Goal: Information Seeking & Learning: Learn about a topic

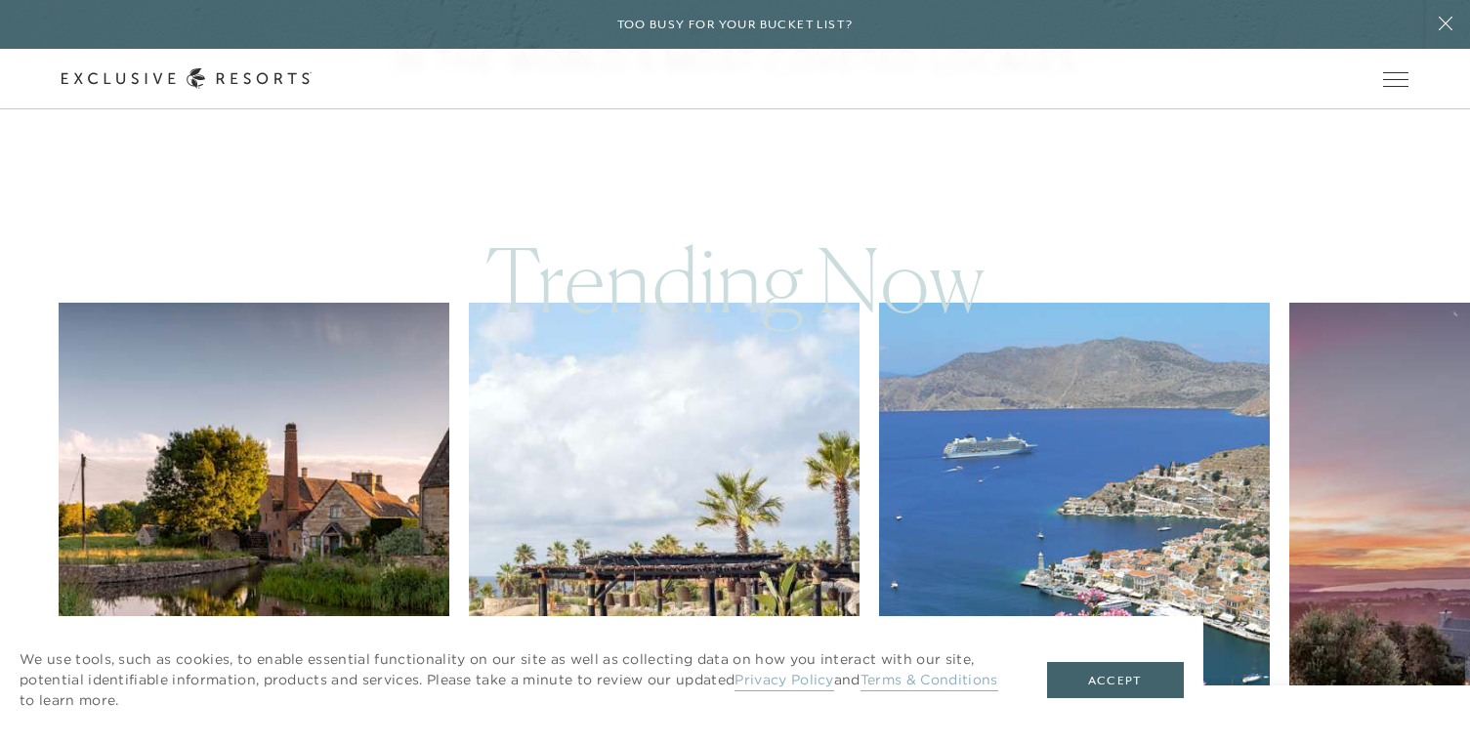
scroll to position [879, 0]
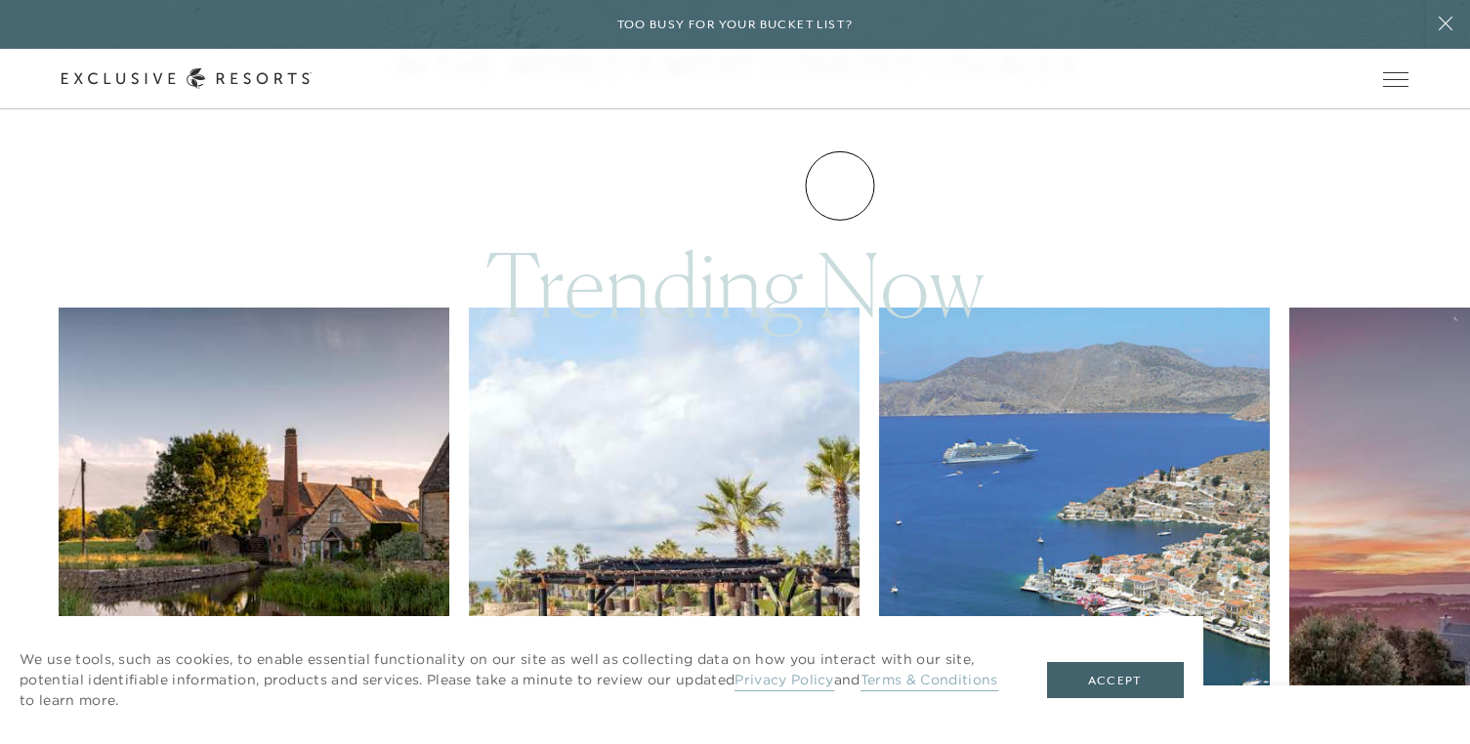
click at [0, 0] on link "Experience Collection" at bounding box center [0, 0] width 0 height 0
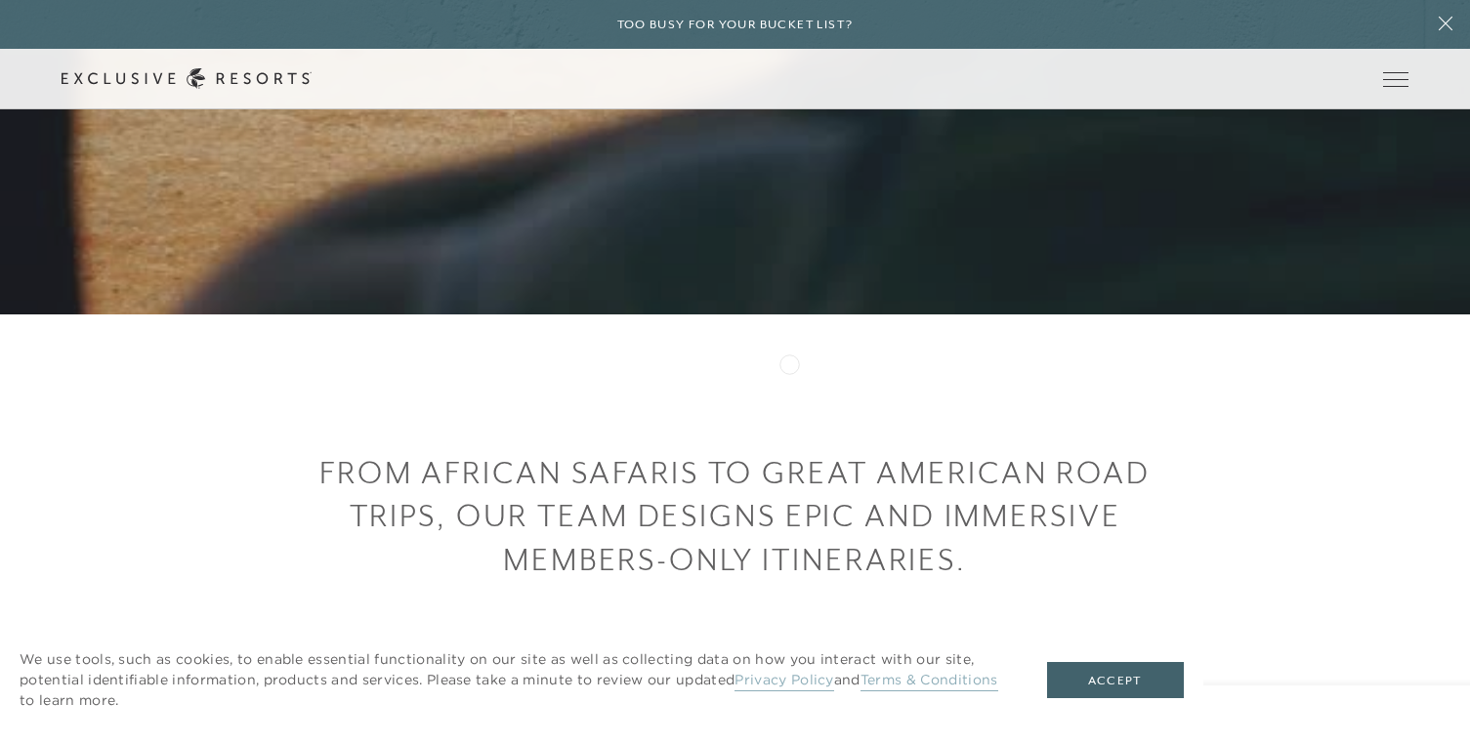
scroll to position [488, 0]
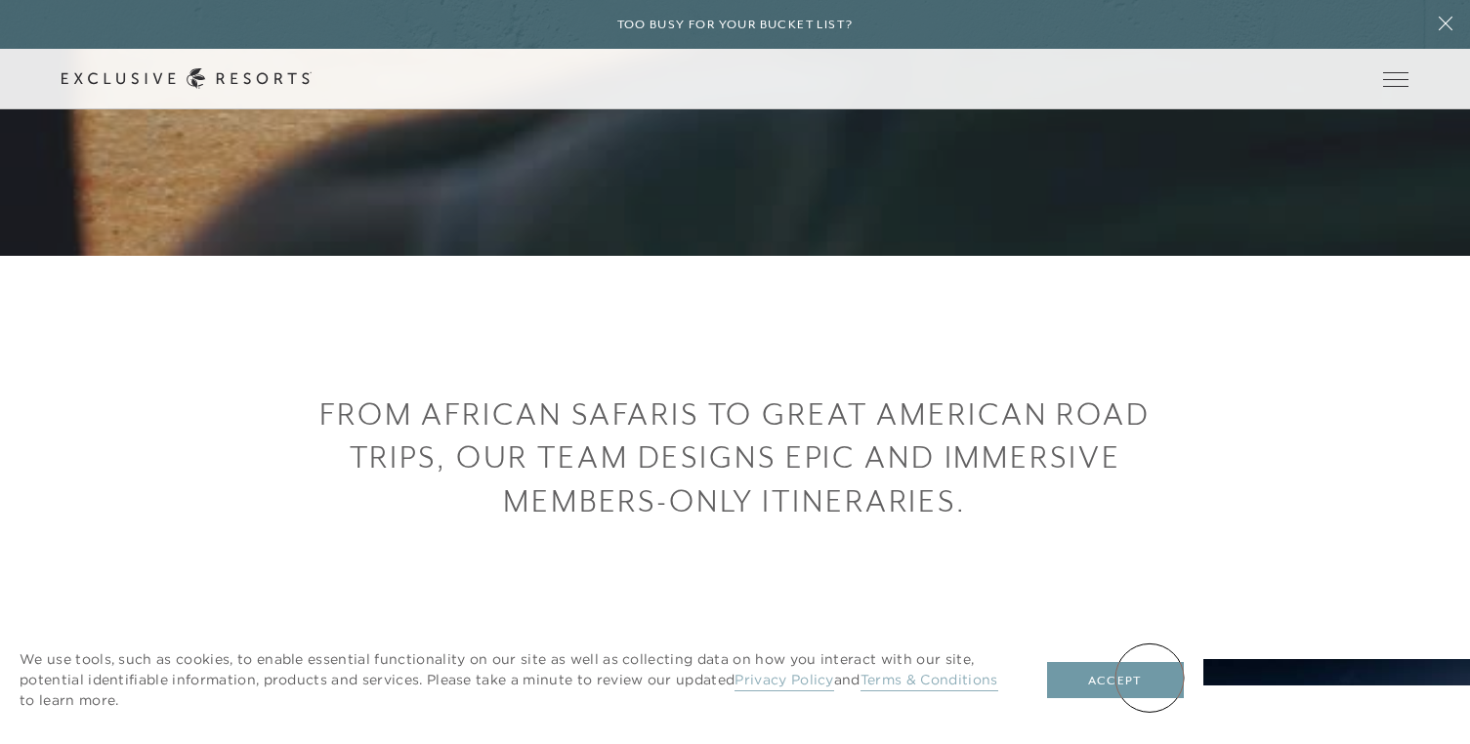
click at [1150, 678] on button "Accept" at bounding box center [1115, 680] width 137 height 37
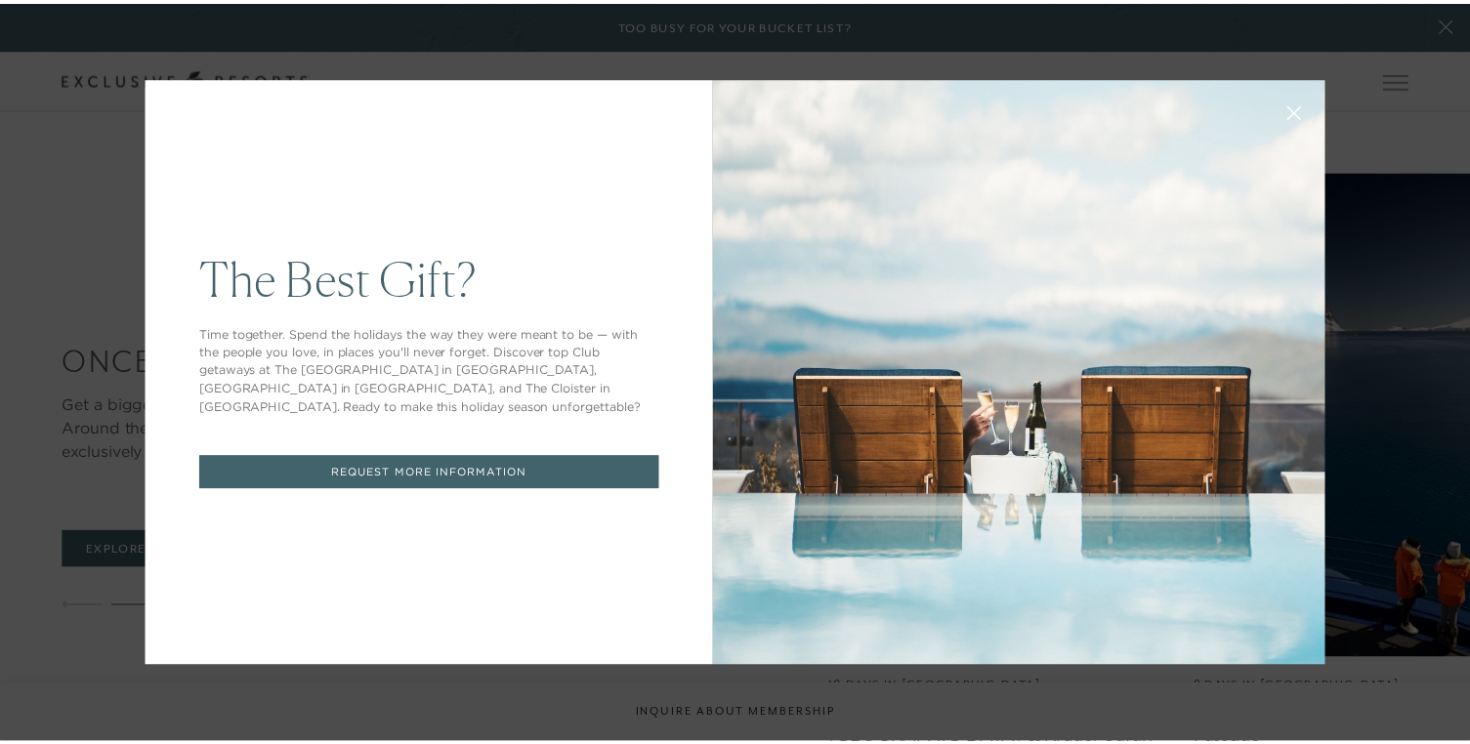
scroll to position [0, 0]
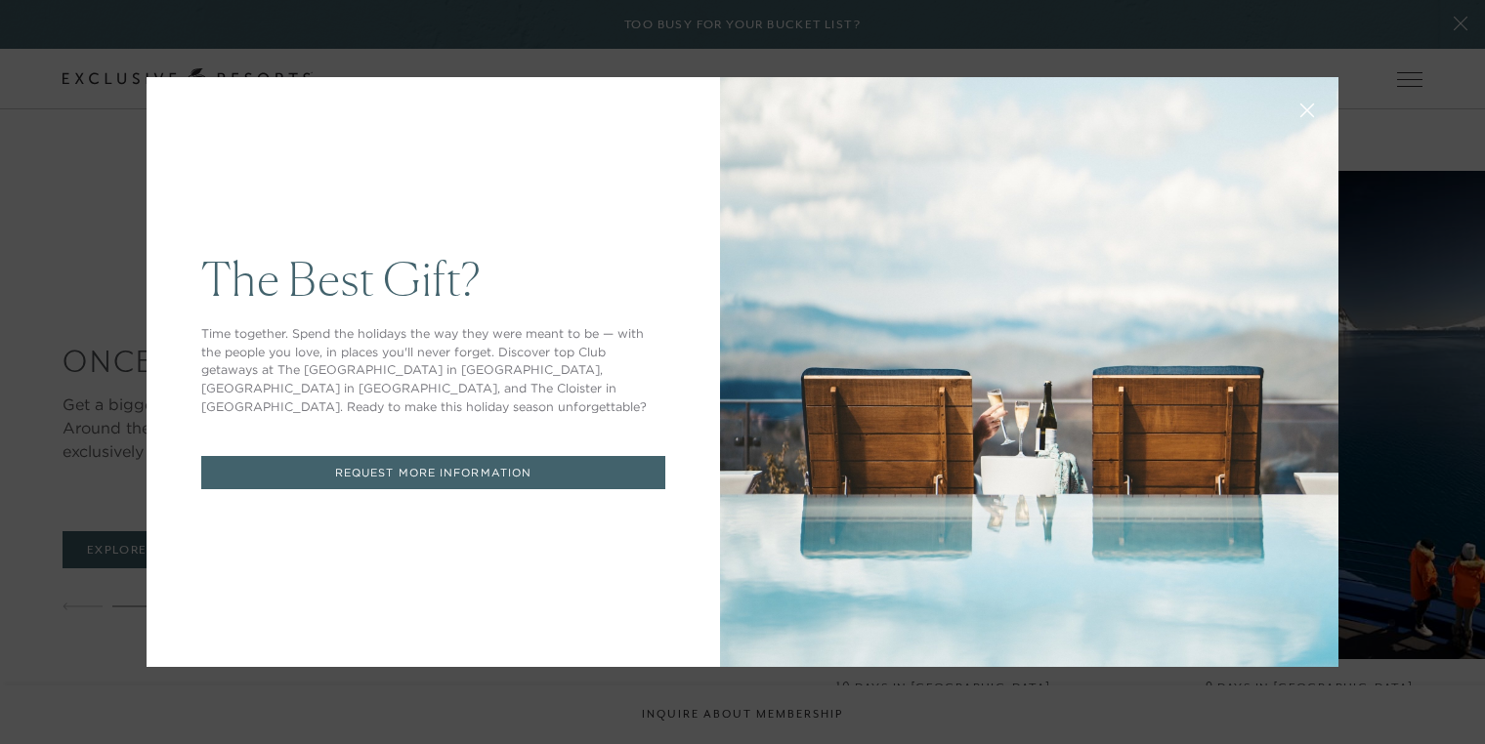
click at [1300, 107] on icon at bounding box center [1307, 111] width 15 height 15
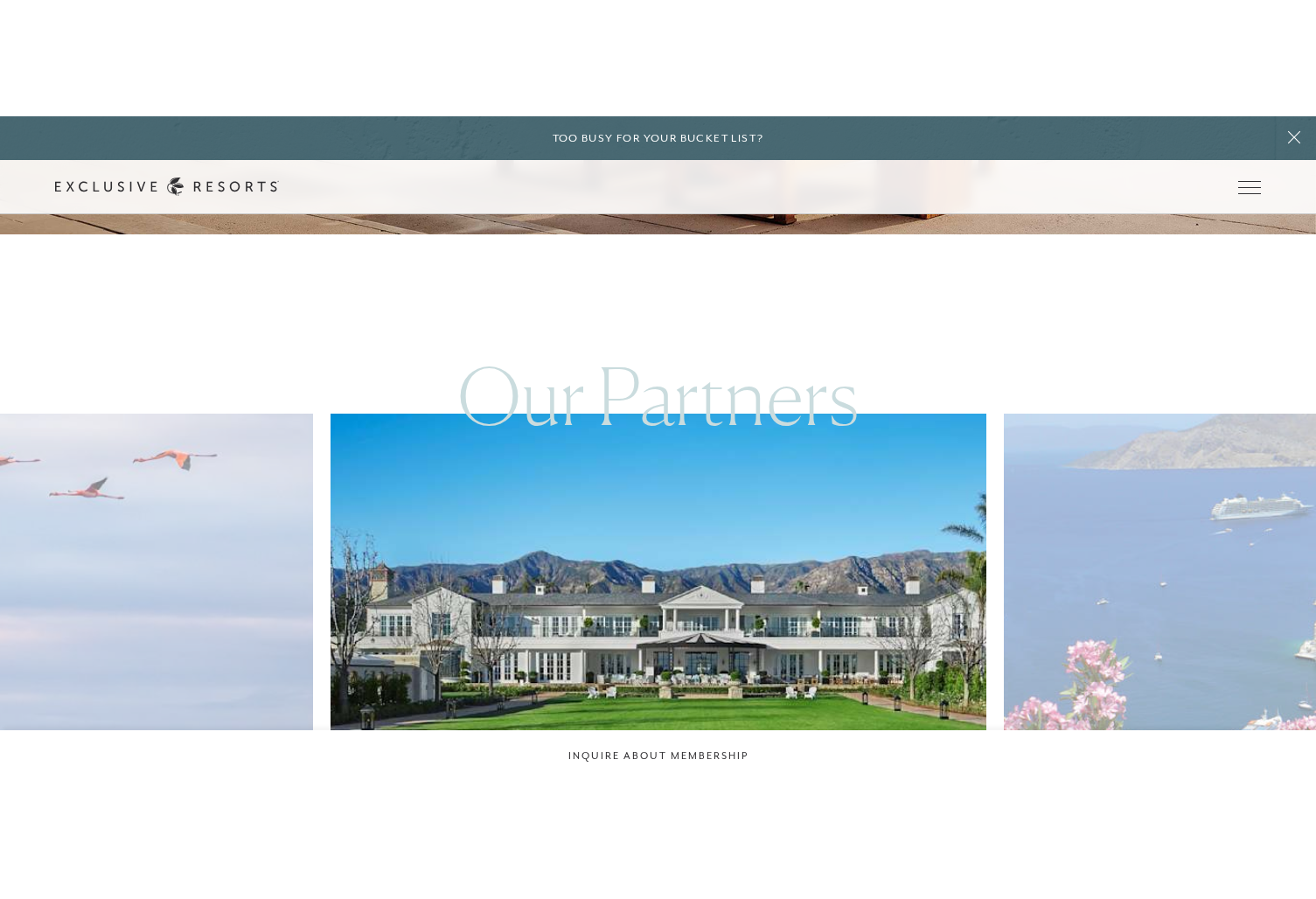
scroll to position [4722, 0]
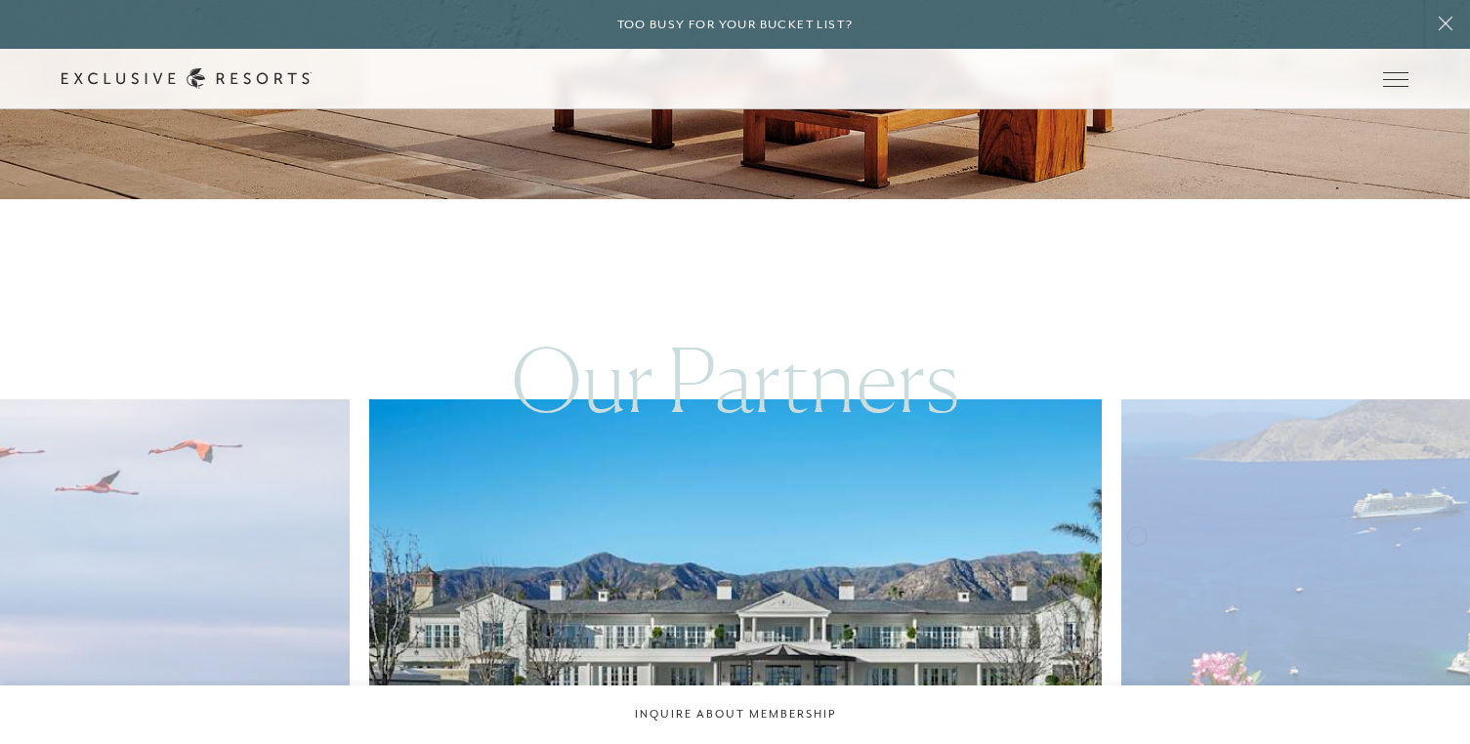
drag, startPoint x: 1137, startPoint y: 534, endPoint x: 1126, endPoint y: 531, distance: 11.1
drag, startPoint x: 1187, startPoint y: 507, endPoint x: 829, endPoint y: 518, distance: 357.7
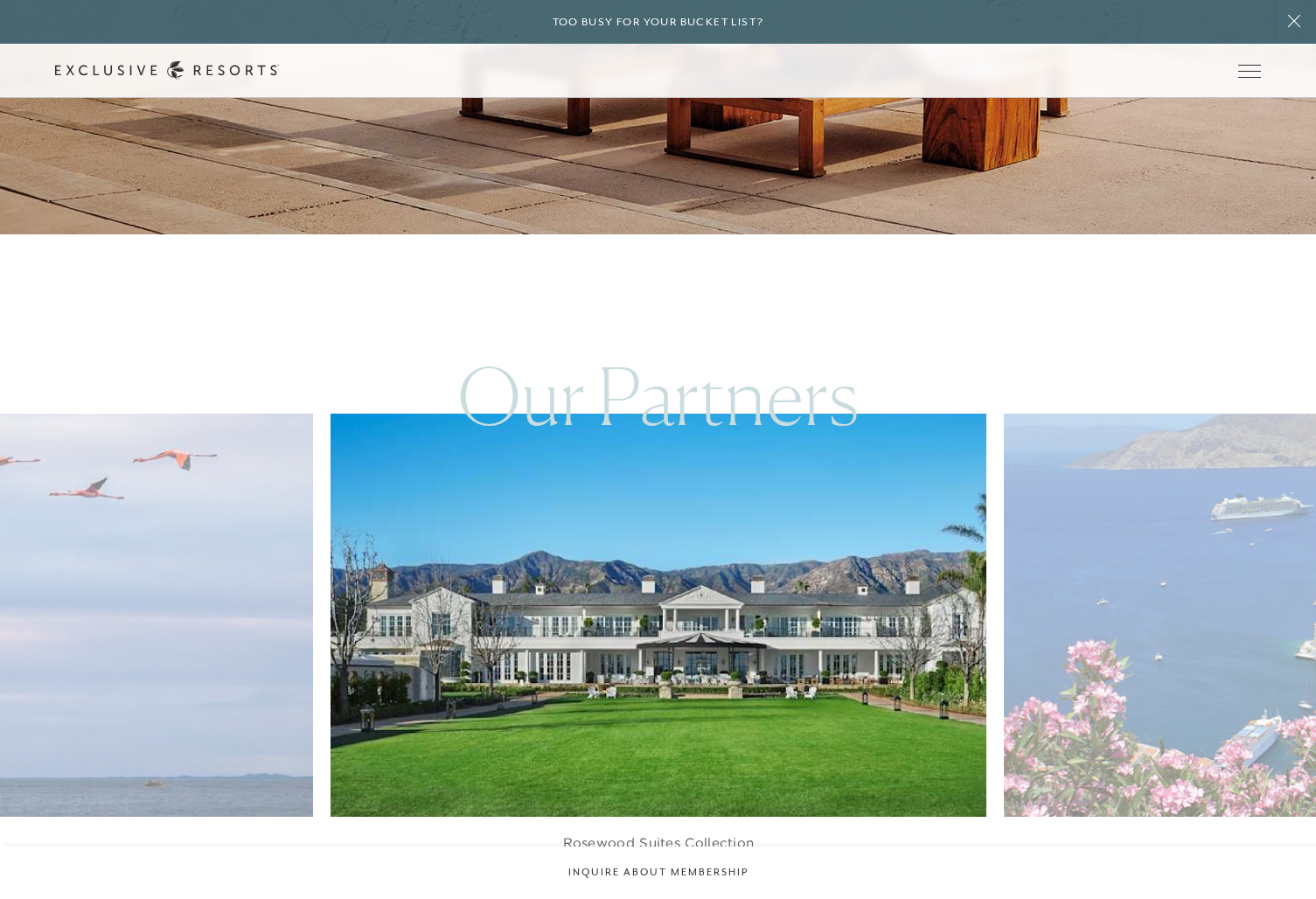
scroll to position [5160, 0]
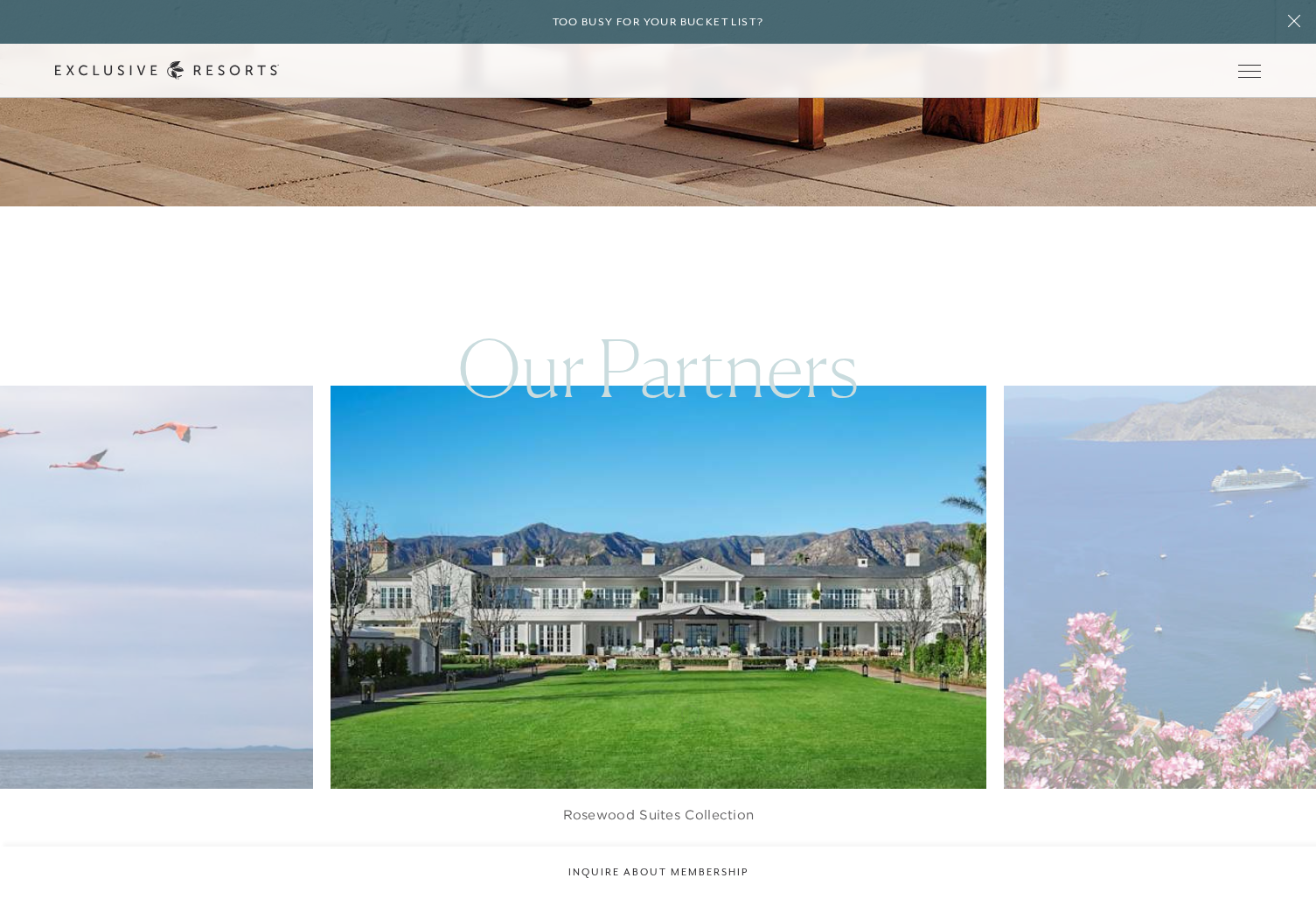
click at [690, 665] on div at bounding box center [680, 871] width 36 height 26
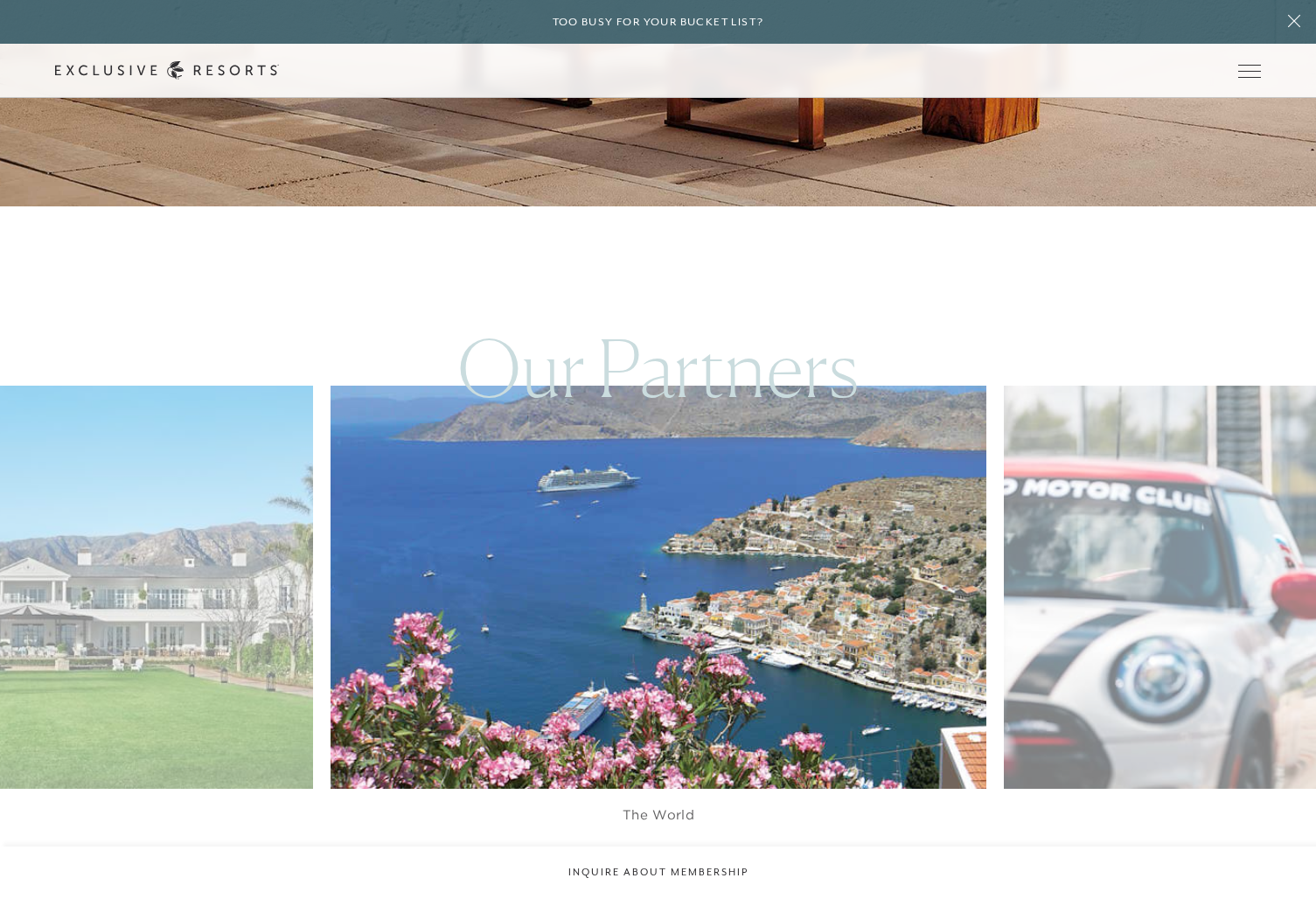
click at [690, 665] on div at bounding box center [680, 871] width 36 height 26
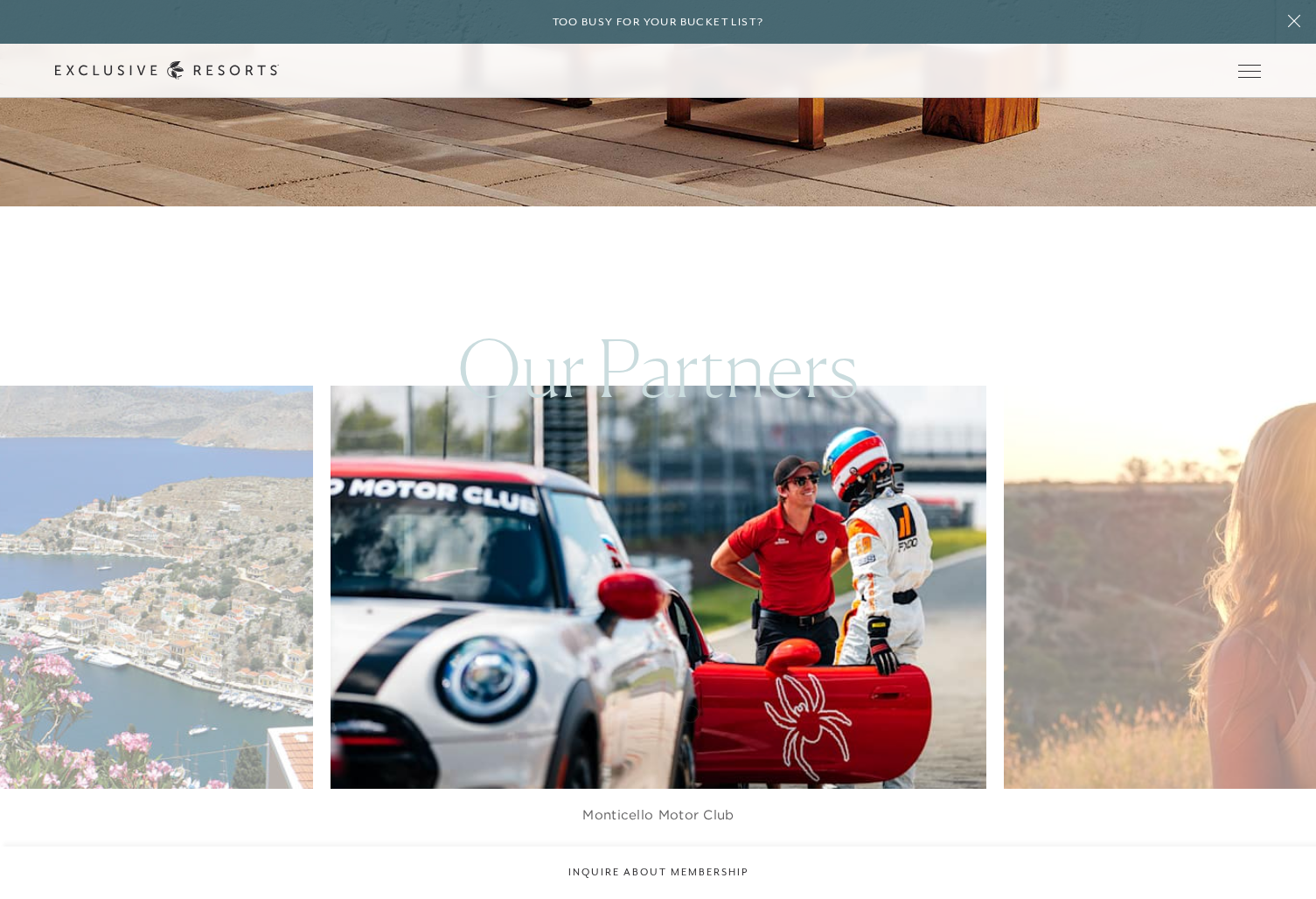
click at [690, 665] on div at bounding box center [680, 871] width 36 height 26
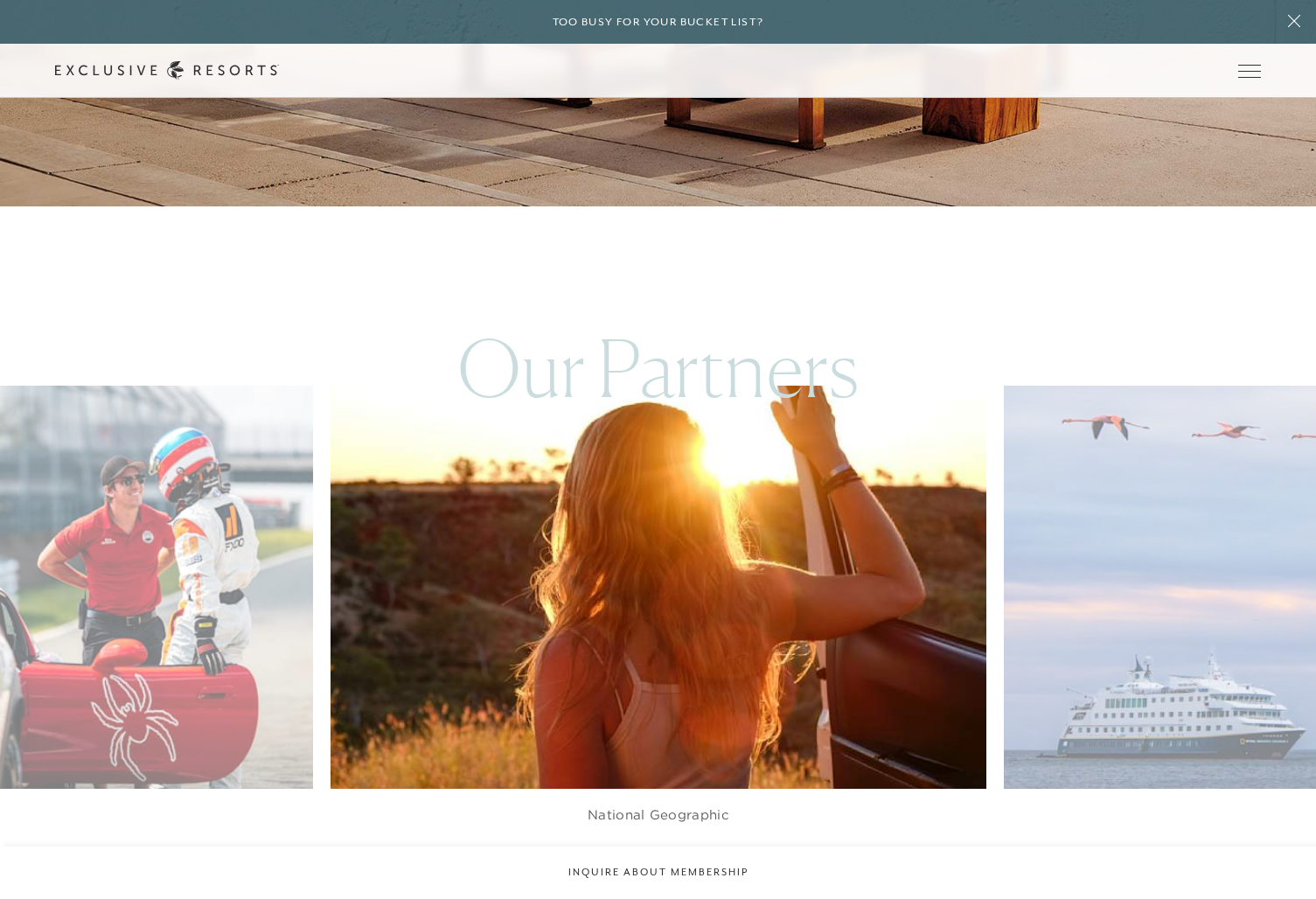
click at [690, 665] on div at bounding box center [680, 871] width 36 height 26
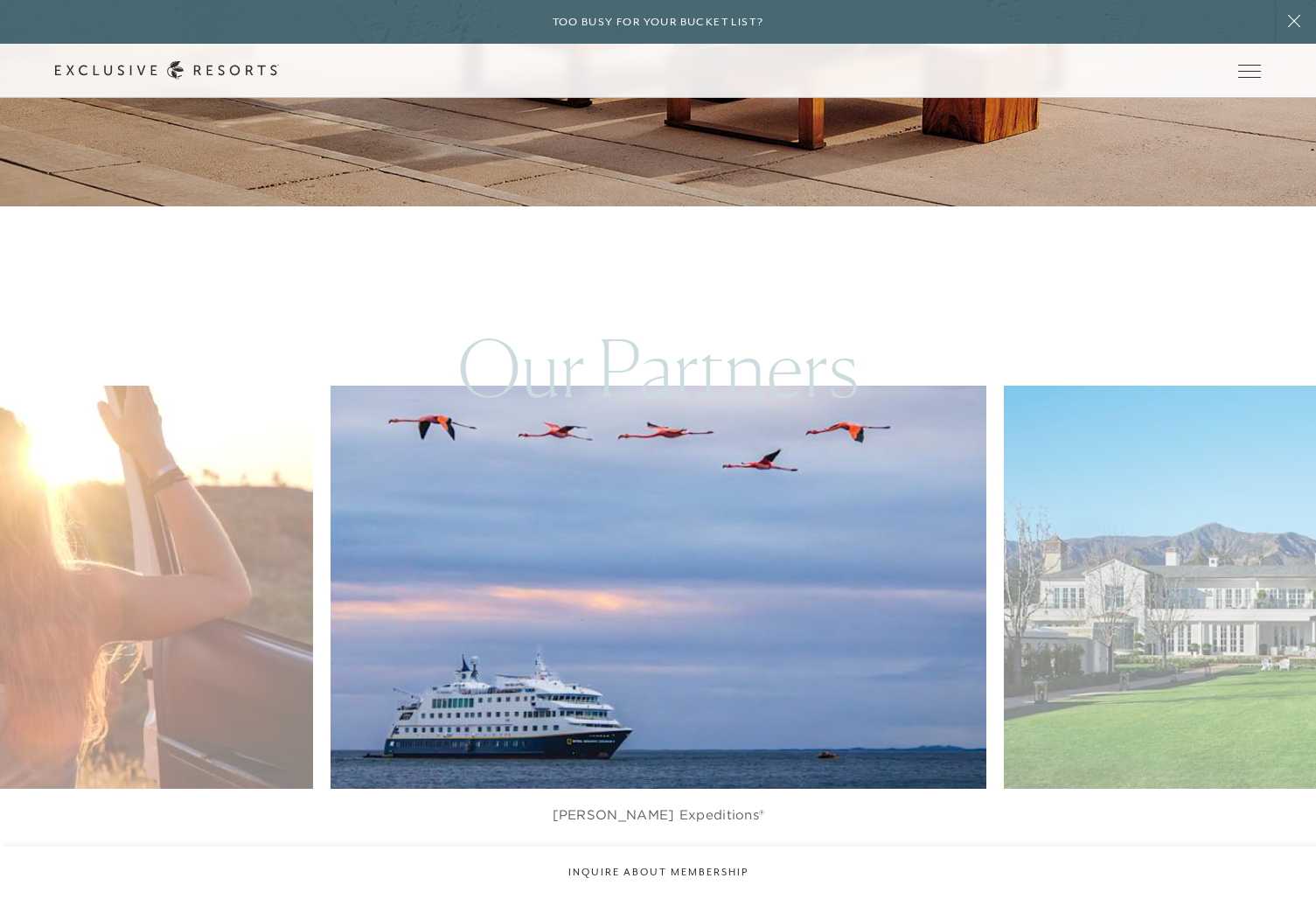
click at [690, 665] on div at bounding box center [680, 871] width 36 height 26
